Goal: Task Accomplishment & Management: Use online tool/utility

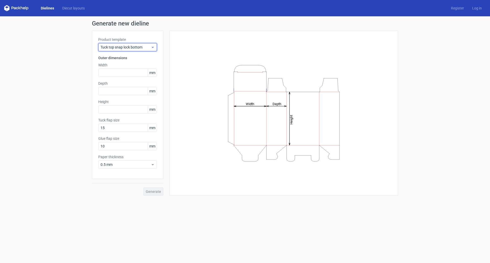
click at [119, 48] on span "Tuck top snap lock bottom" at bounding box center [126, 47] width 50 height 5
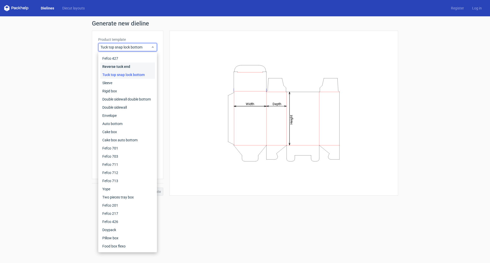
click at [115, 67] on div "Reverse tuck end" at bounding box center [127, 67] width 55 height 8
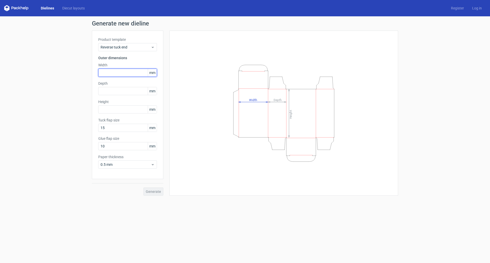
click at [110, 72] on input "text" at bounding box center [127, 73] width 59 height 8
type input "150"
click at [116, 89] on input "text" at bounding box center [127, 91] width 59 height 8
type input "40"
click at [114, 110] on input "text" at bounding box center [127, 109] width 59 height 8
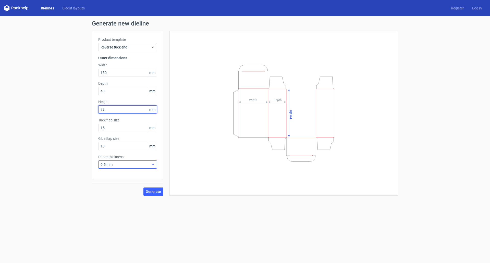
type input "78"
click at [114, 166] on span "0.5 mm" at bounding box center [126, 164] width 50 height 5
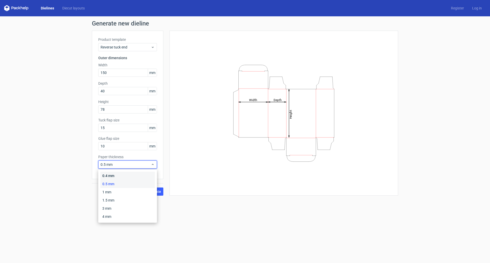
click at [115, 174] on div "0.4 mm" at bounding box center [127, 176] width 55 height 8
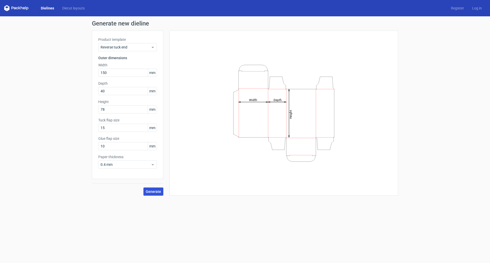
click at [154, 192] on span "Generate" at bounding box center [153, 192] width 15 height 4
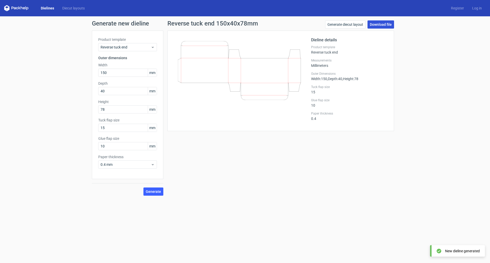
click at [375, 24] on link "Download file" at bounding box center [380, 24] width 27 height 8
